Goal: Task Accomplishment & Management: Manage account settings

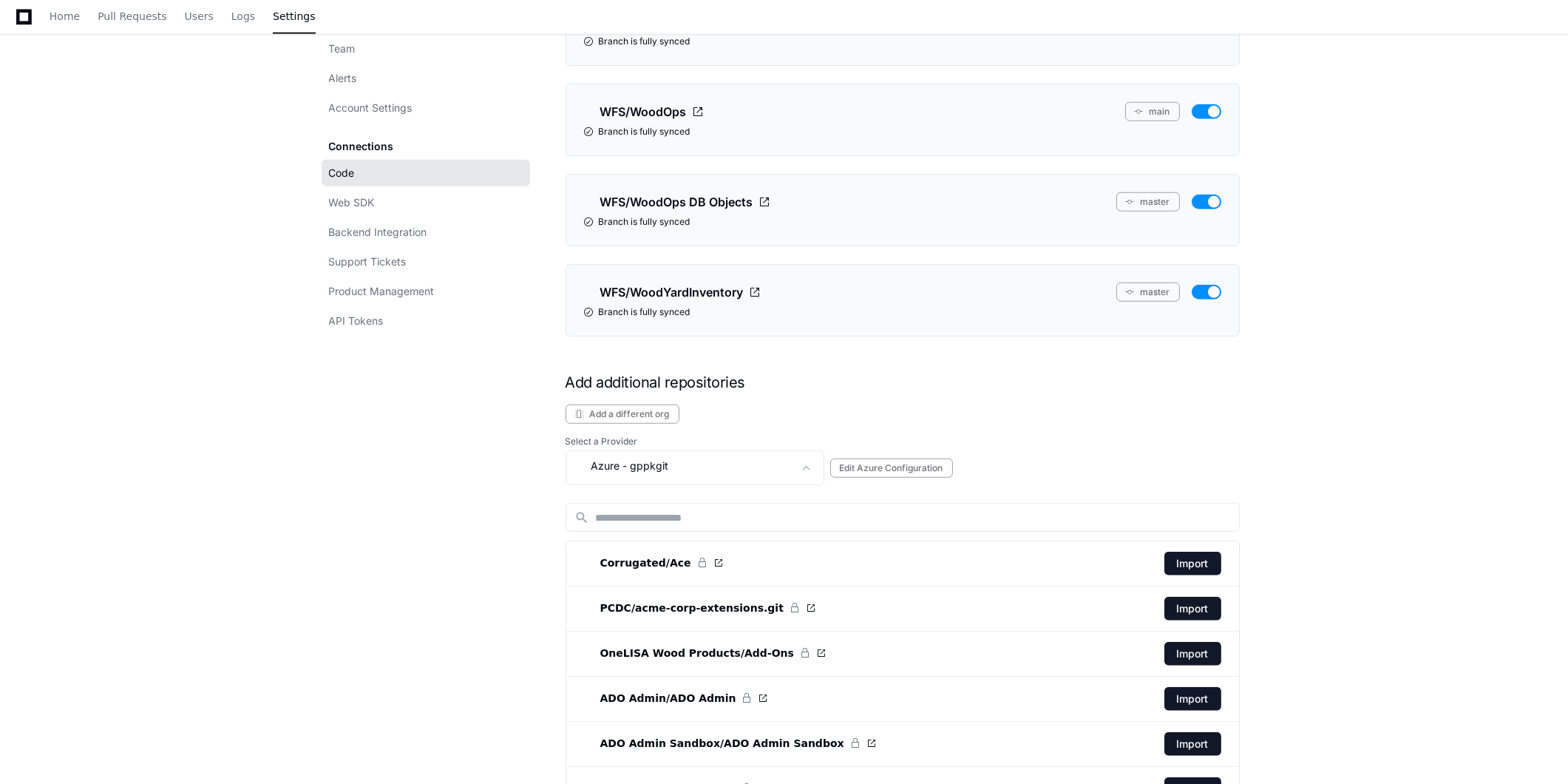
scroll to position [2794, 0]
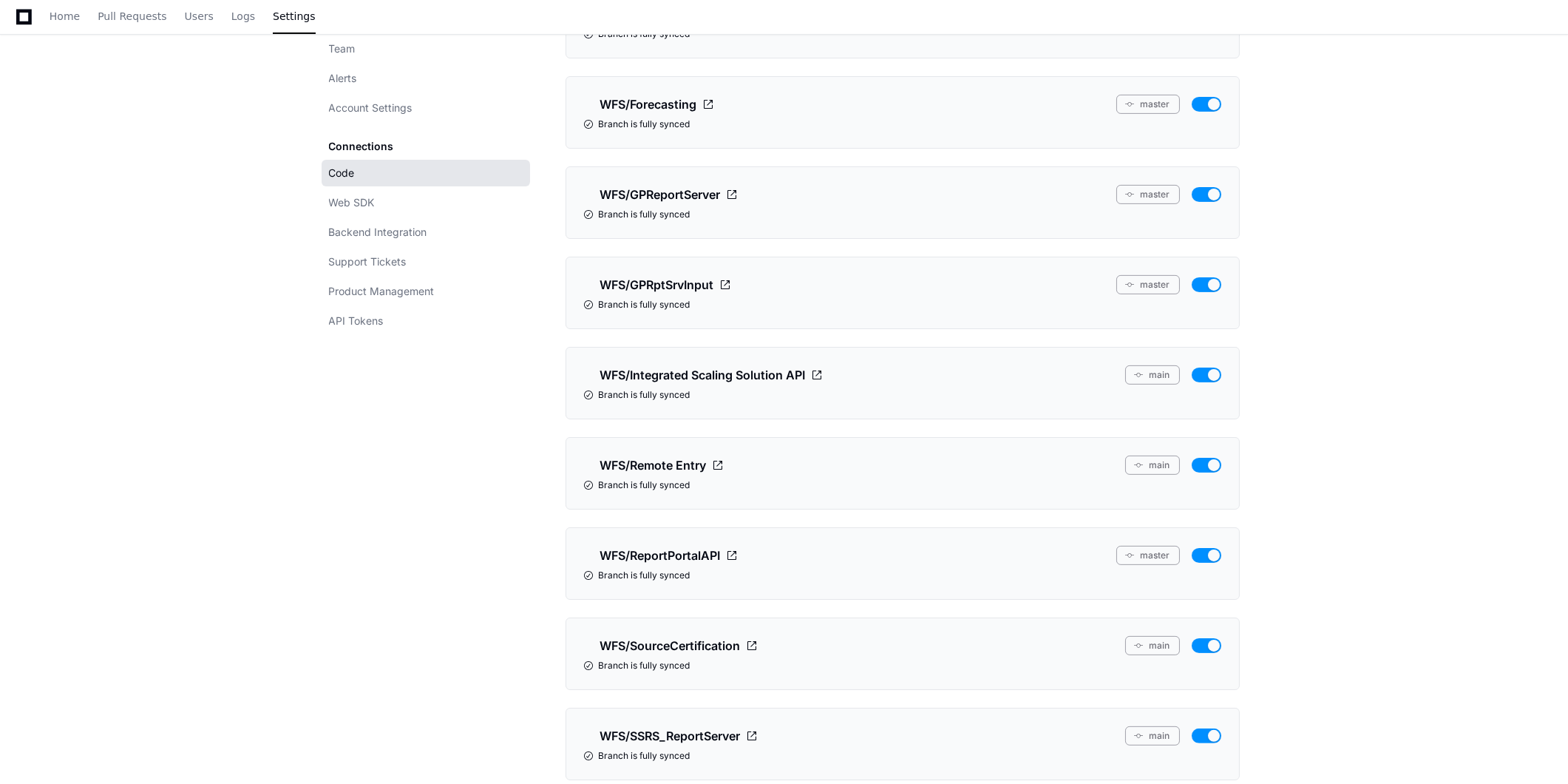
scroll to position [1397, 0]
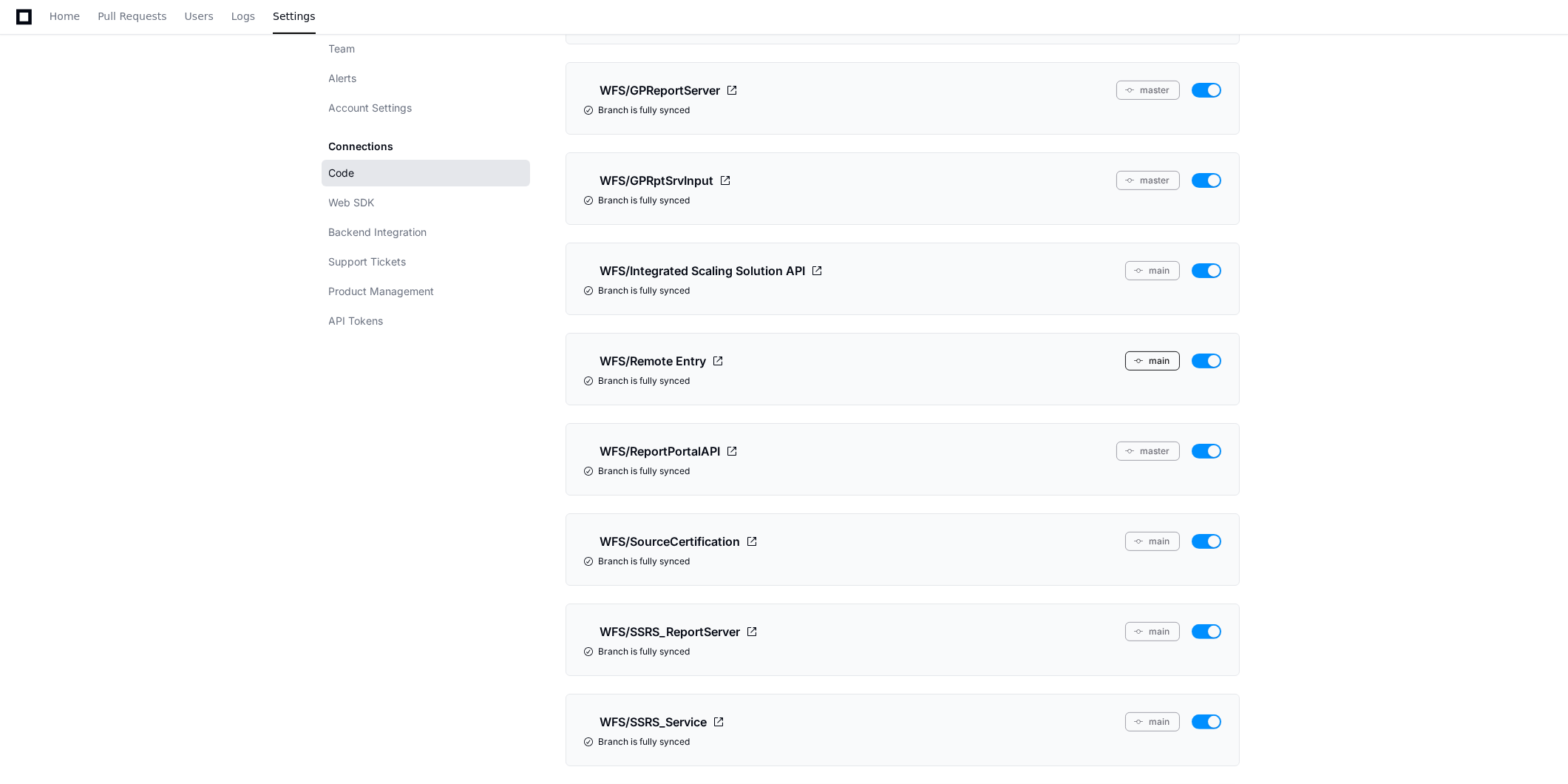
click at [1152, 363] on button "main" at bounding box center [1153, 361] width 54 height 19
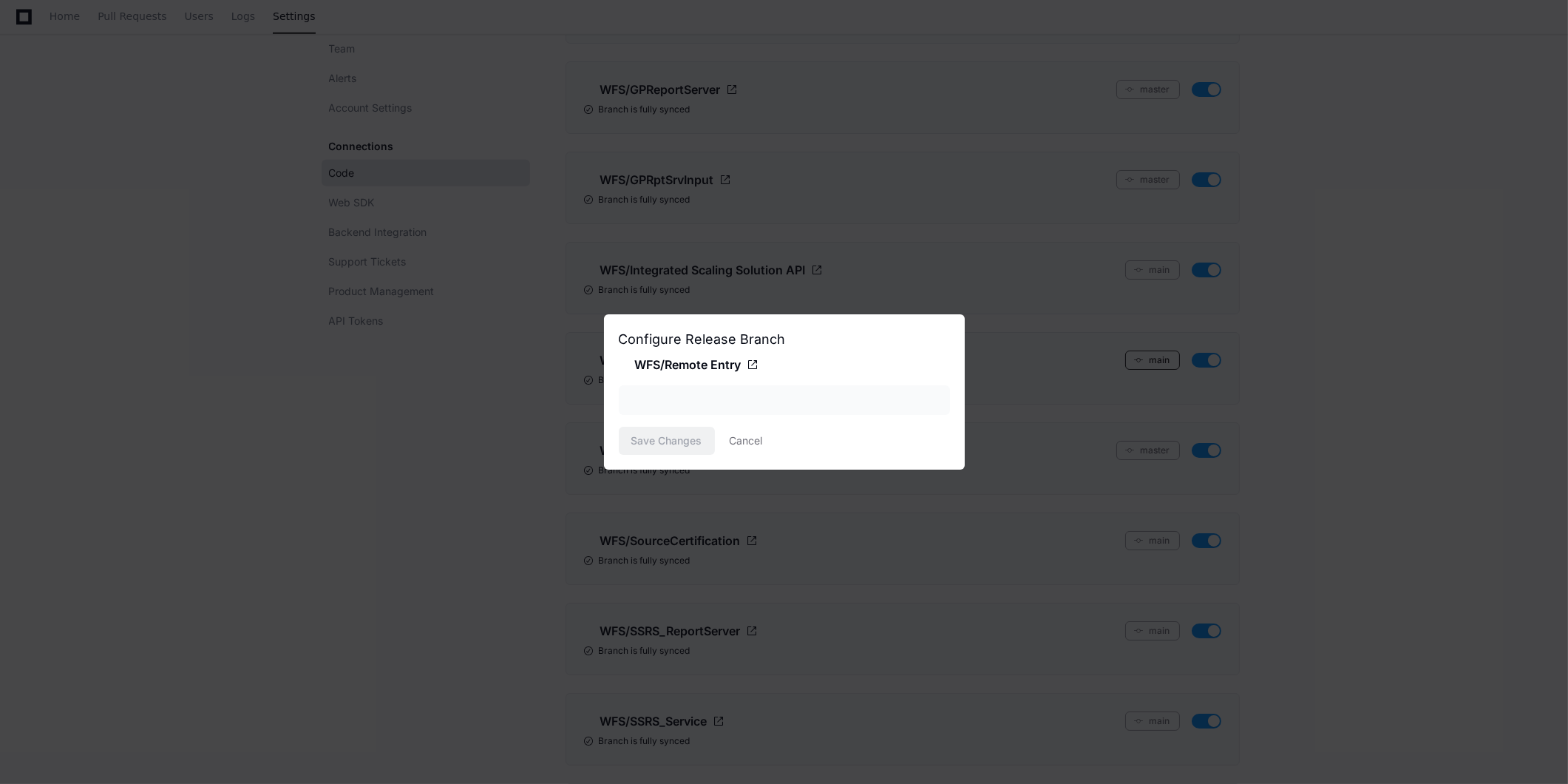
scroll to position [0, 0]
click at [777, 400] on div "main" at bounding box center [774, 400] width 292 height 15
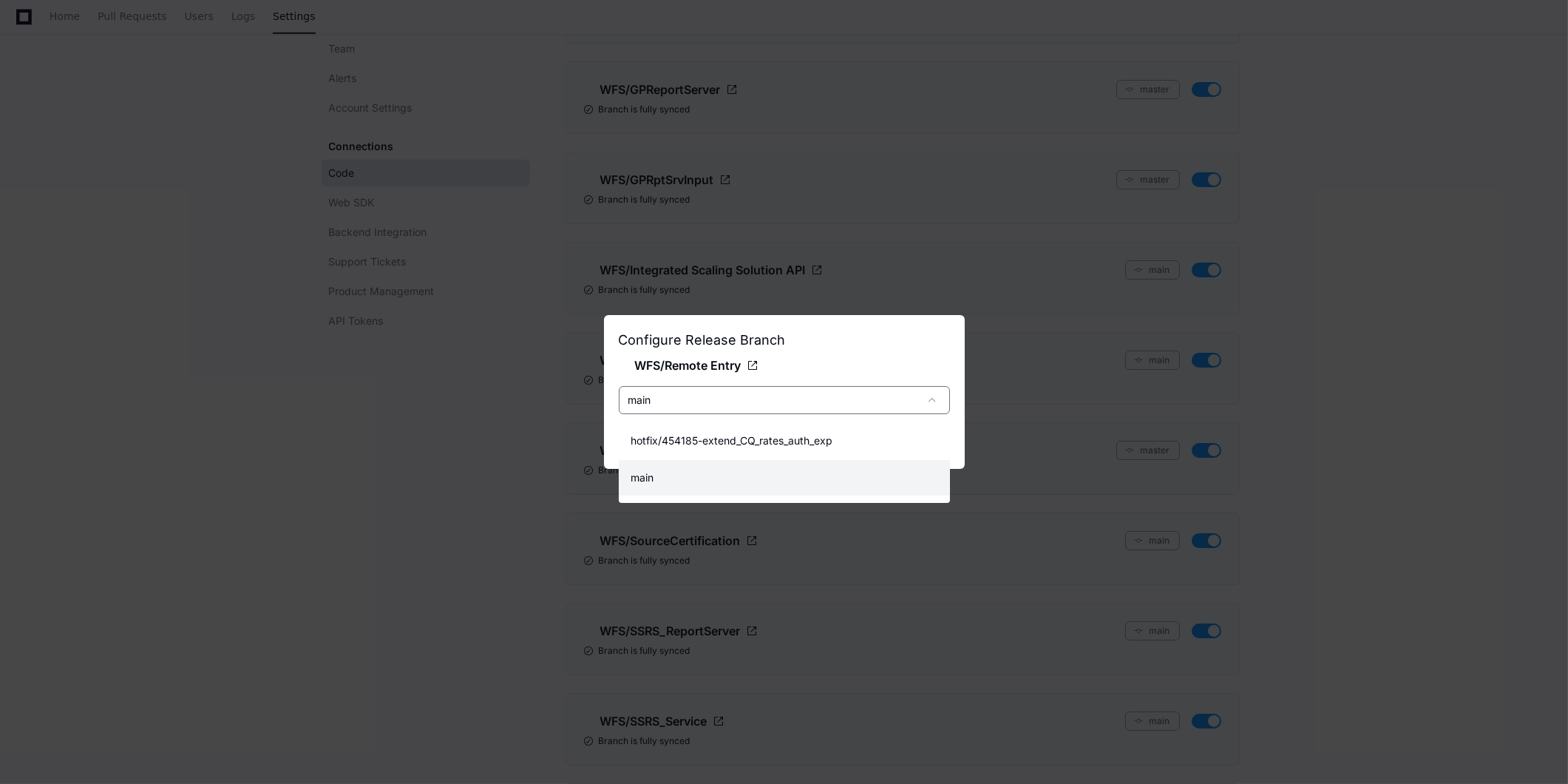
click at [386, 460] on div at bounding box center [784, 392] width 1568 height 784
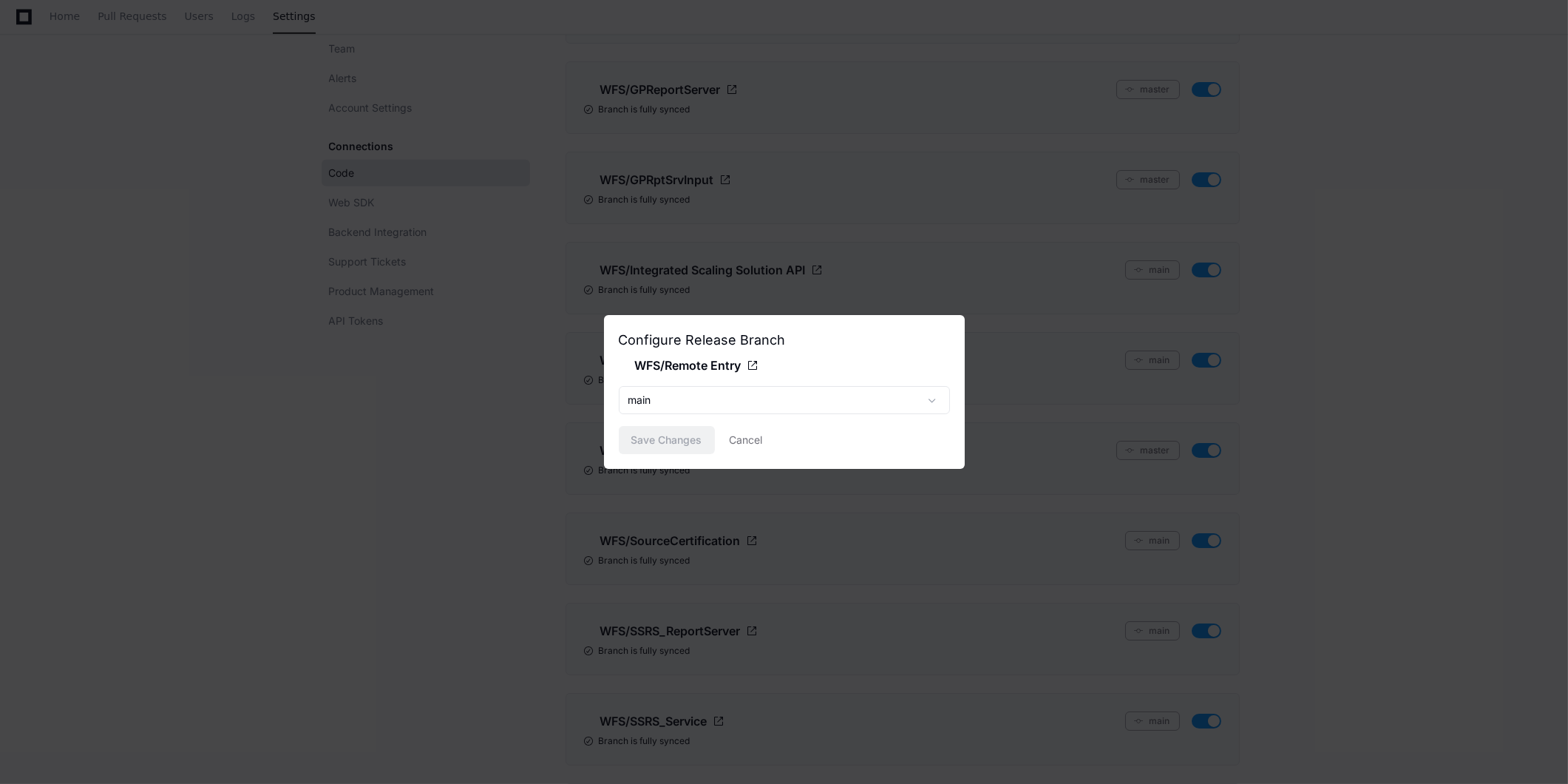
click at [364, 506] on div at bounding box center [784, 392] width 1568 height 784
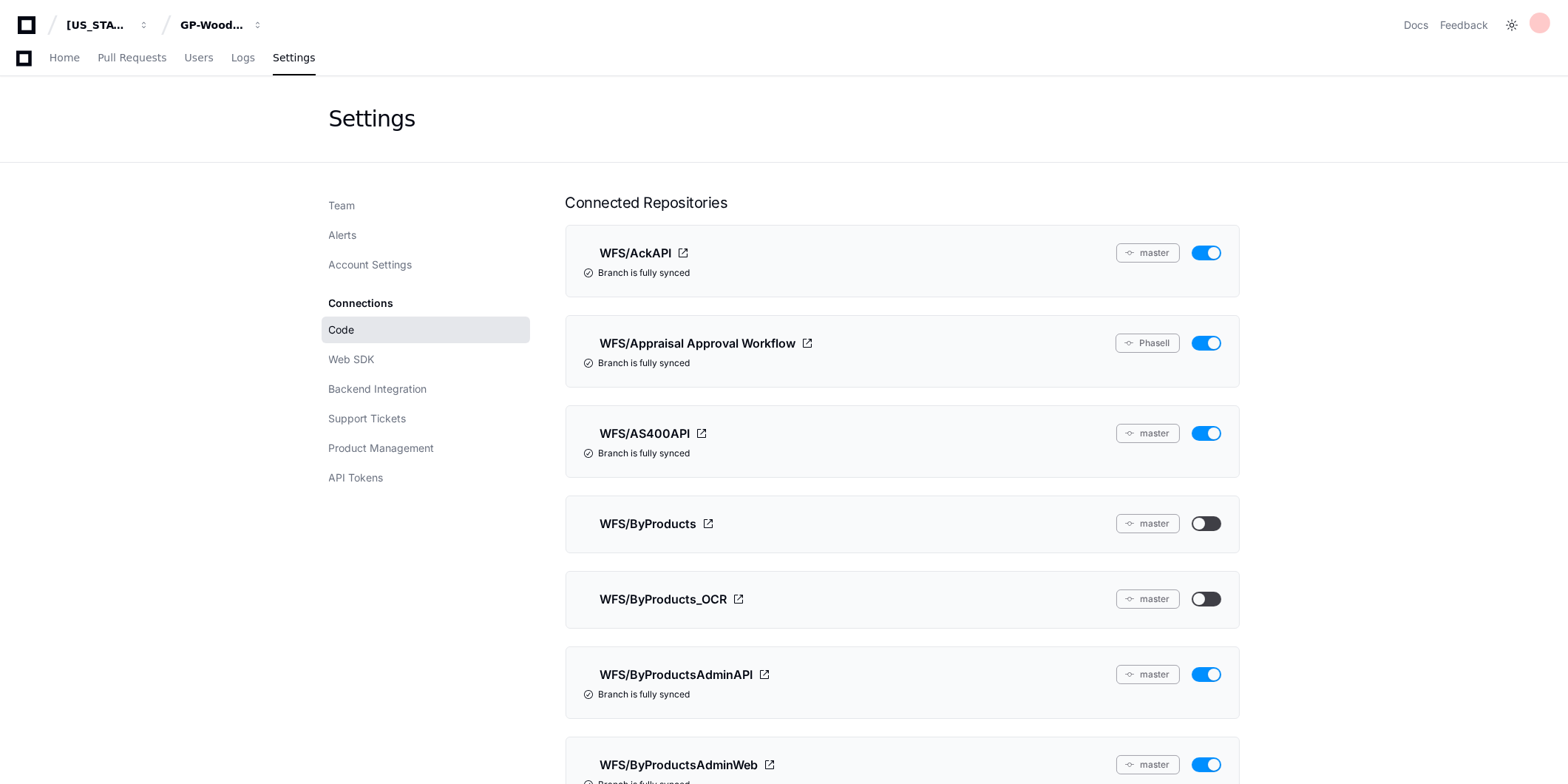
scroll to position [1397, 0]
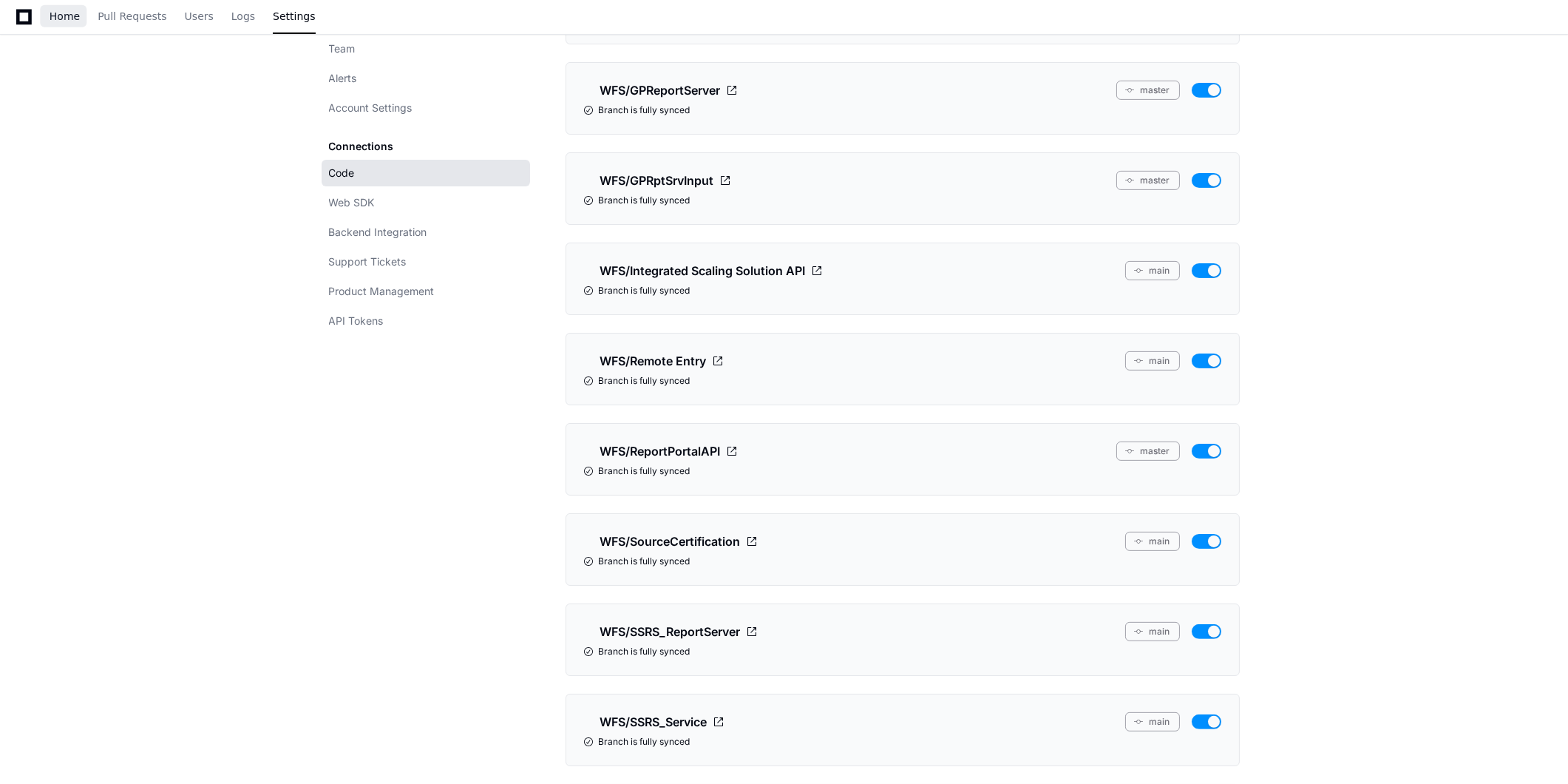
click at [55, 12] on span "Home" at bounding box center [65, 16] width 30 height 9
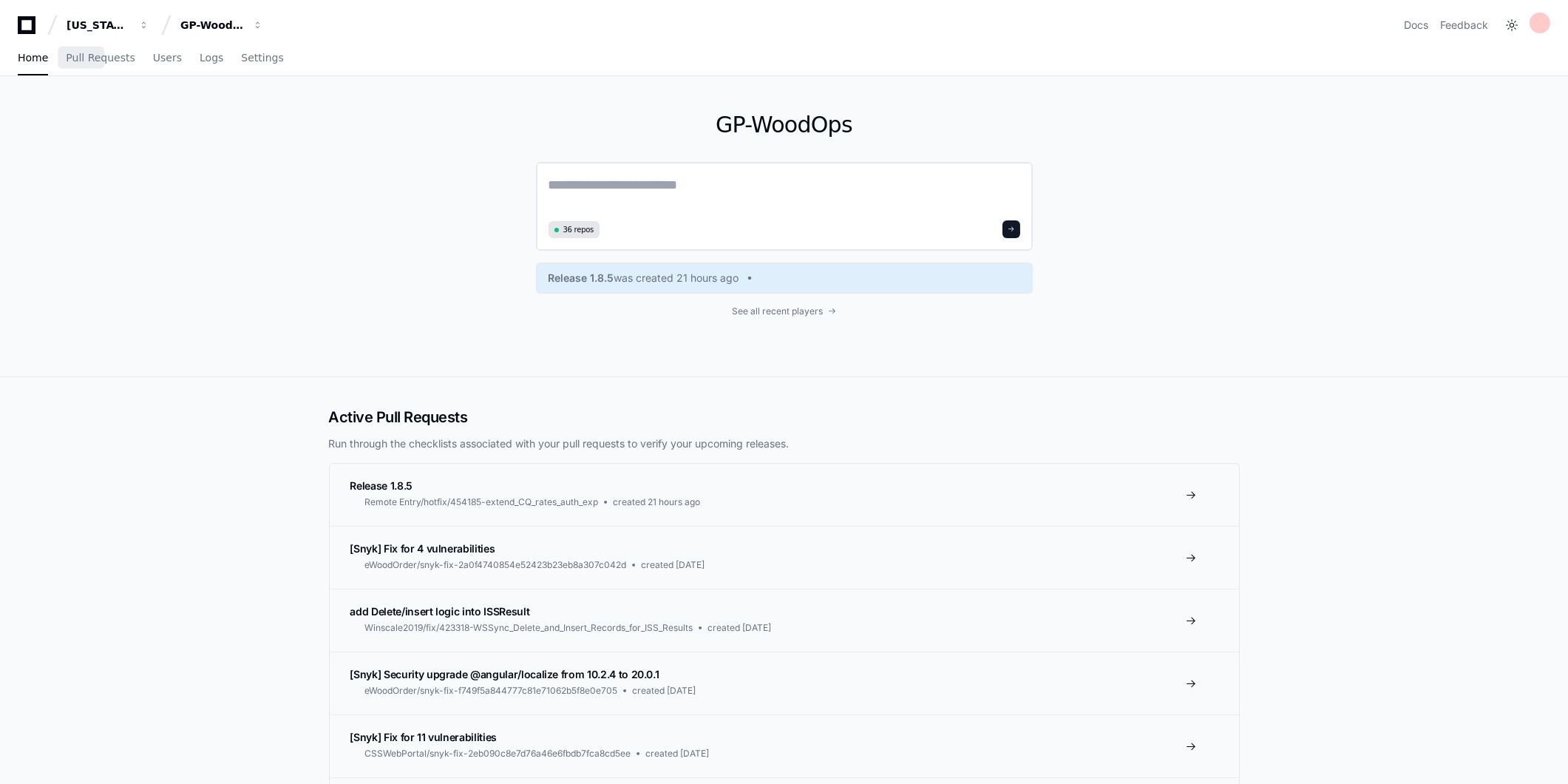
click at [639, 182] on textarea at bounding box center [784, 194] width 472 height 41
type textarea "**********"
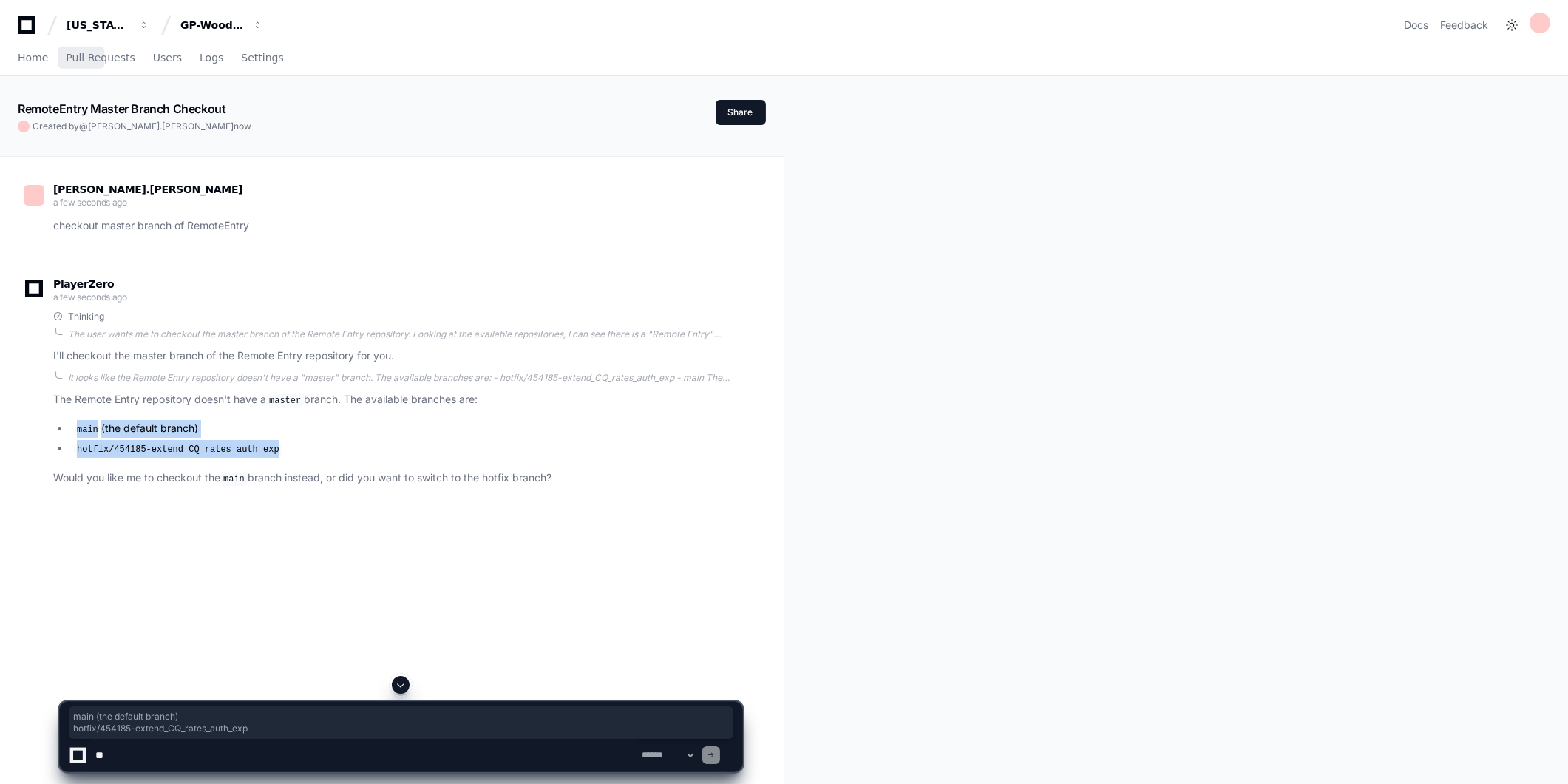
drag, startPoint x: 74, startPoint y: 429, endPoint x: 270, endPoint y: 454, distance: 197.6
click at [270, 454] on ul "main (the default branch) hotfix/454185-extend_CQ_rates_auth_exp" at bounding box center [397, 439] width 689 height 38
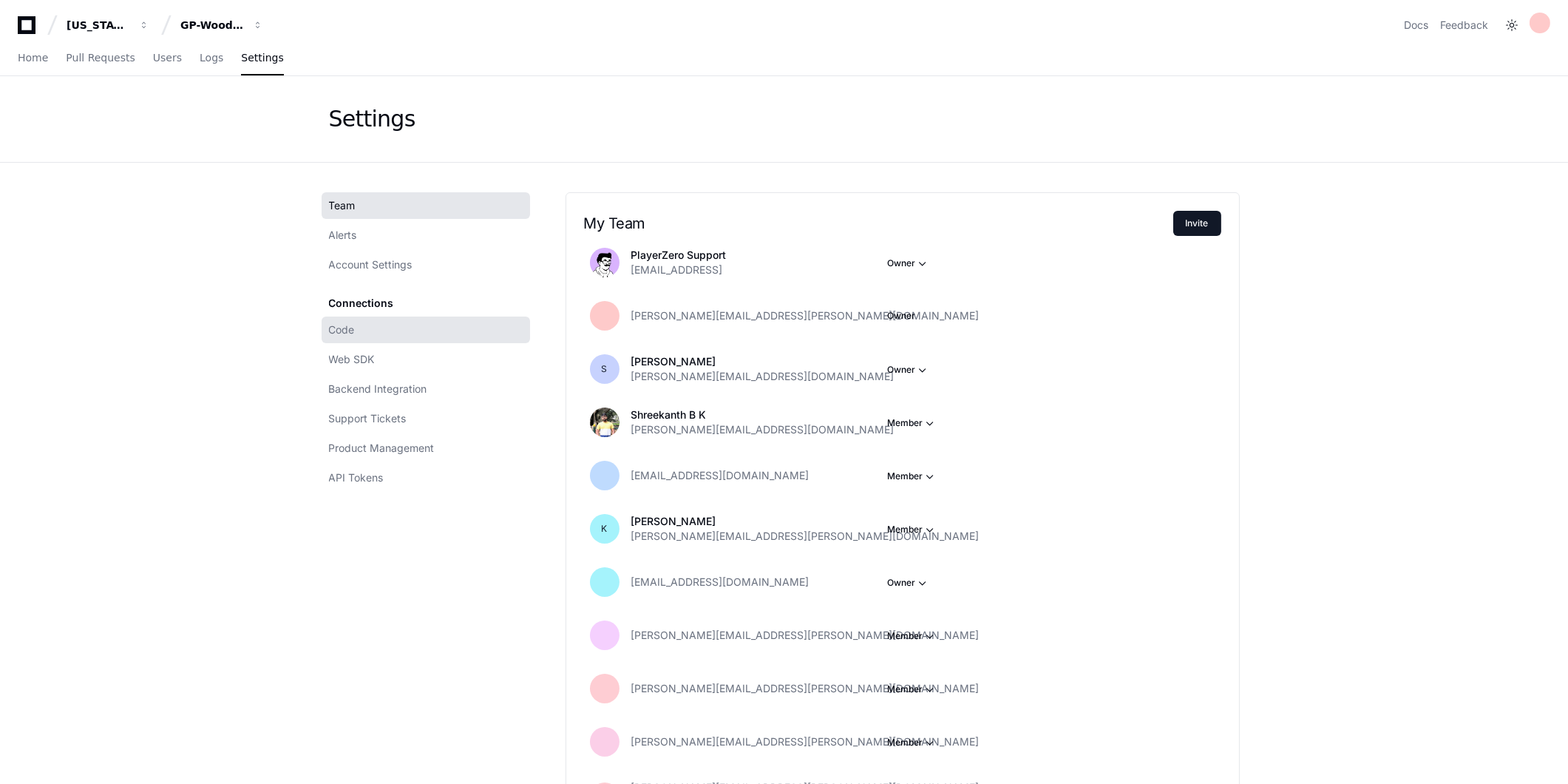
click at [366, 329] on link "Code" at bounding box center [426, 330] width 208 height 26
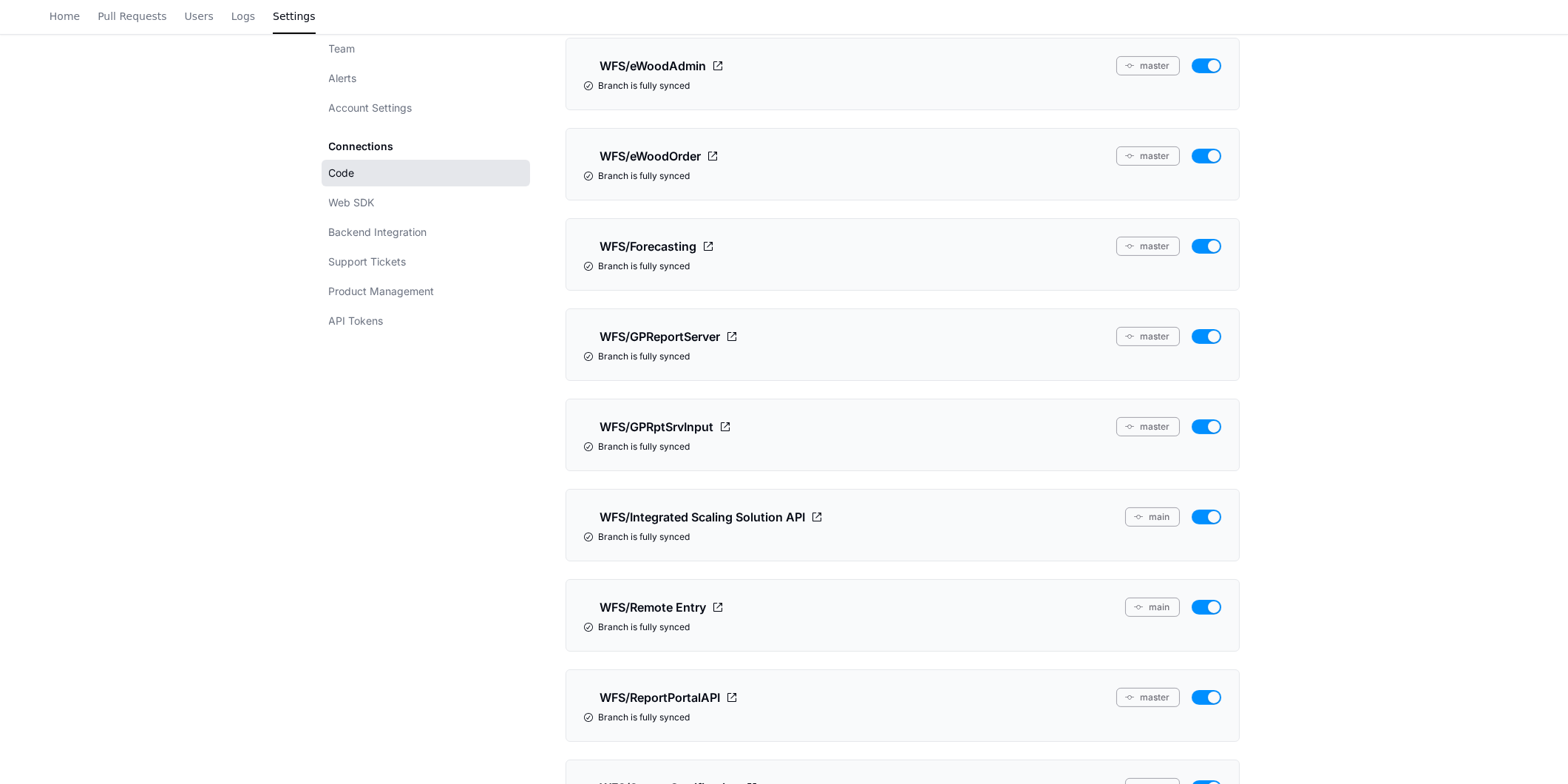
scroll to position [1314, 0]
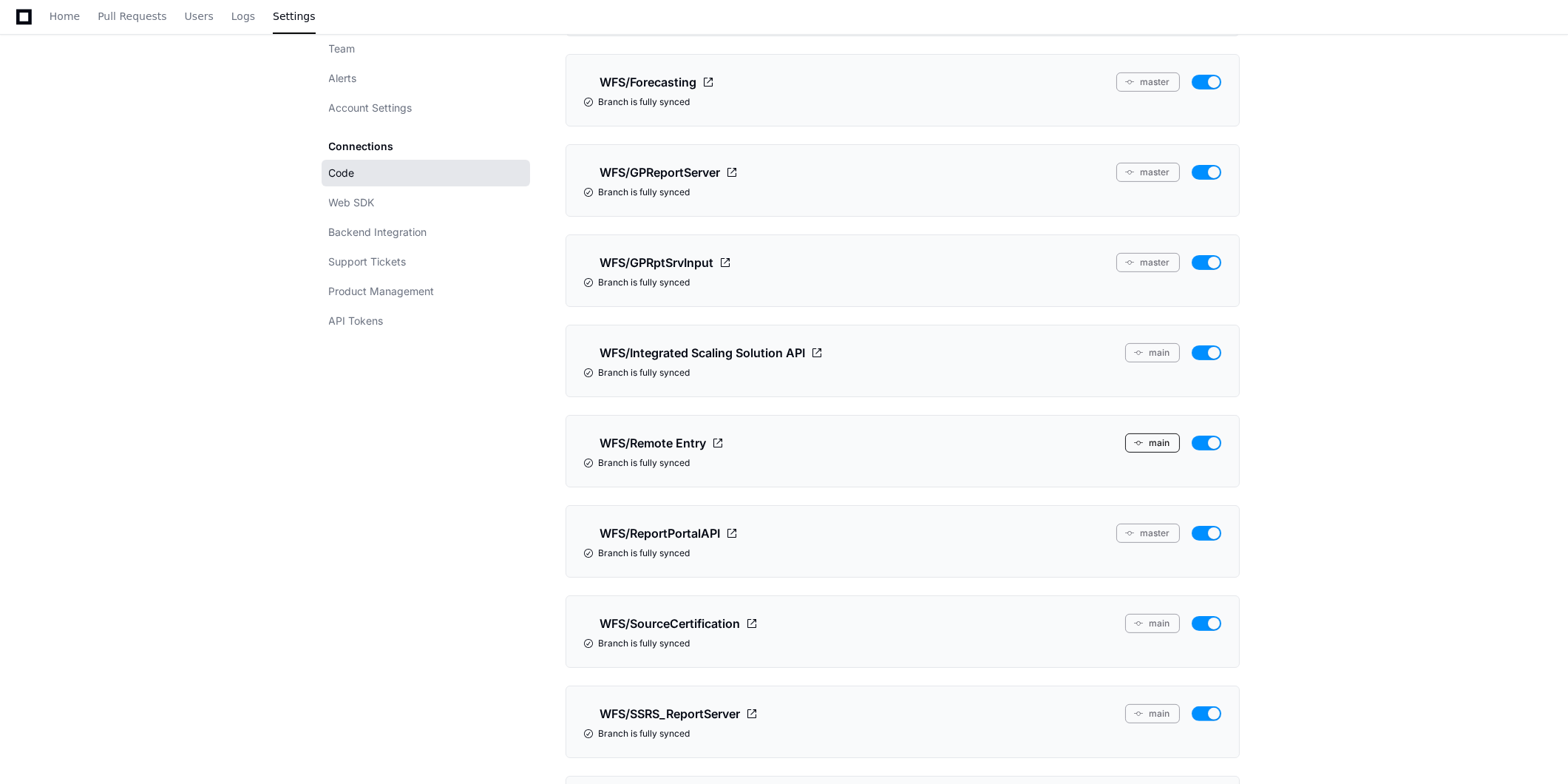
click at [1140, 444] on span at bounding box center [1139, 443] width 9 height 9
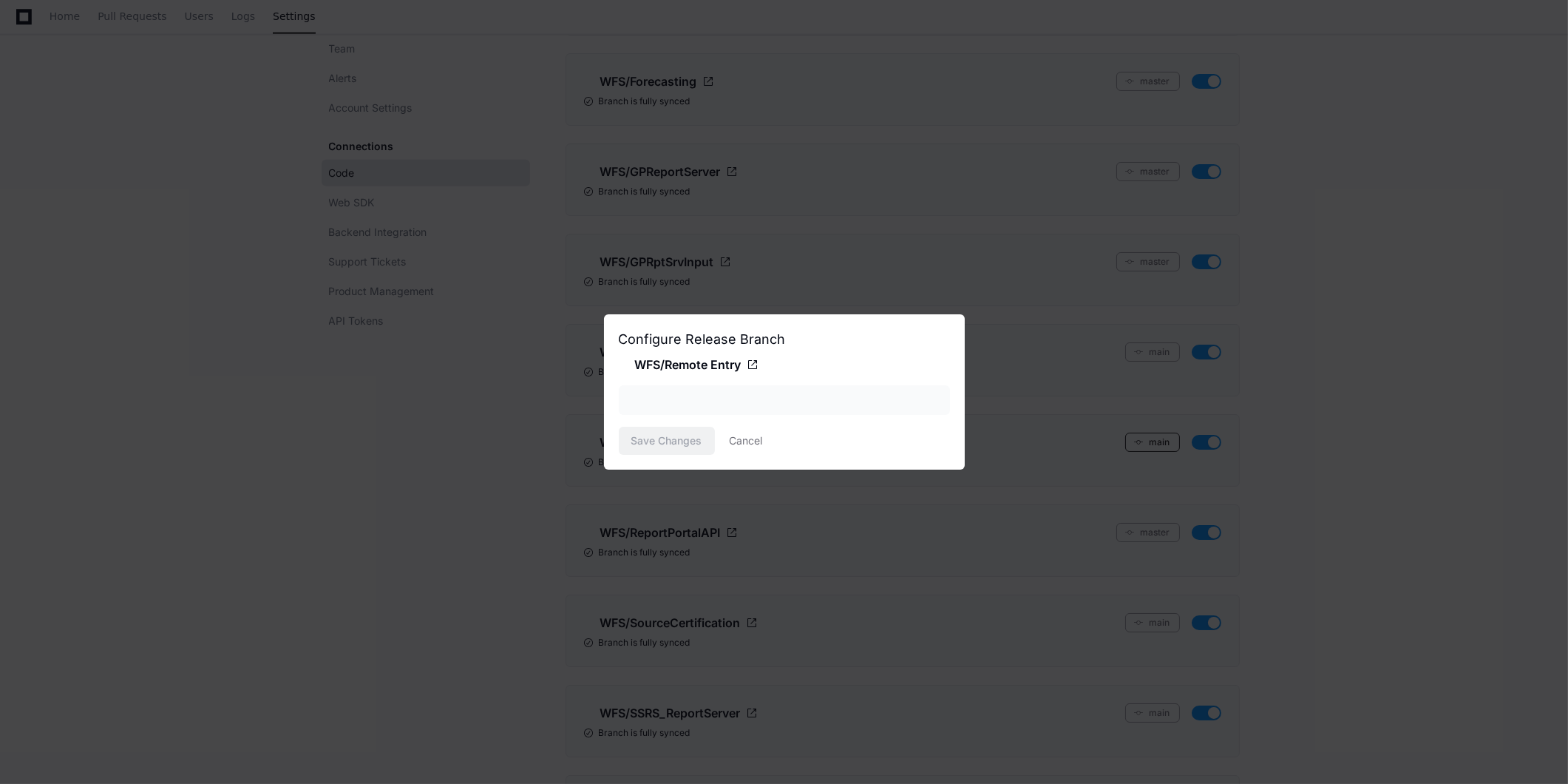
scroll to position [0, 0]
click at [843, 397] on div "main" at bounding box center [774, 400] width 292 height 15
